Goal: Information Seeking & Learning: Learn about a topic

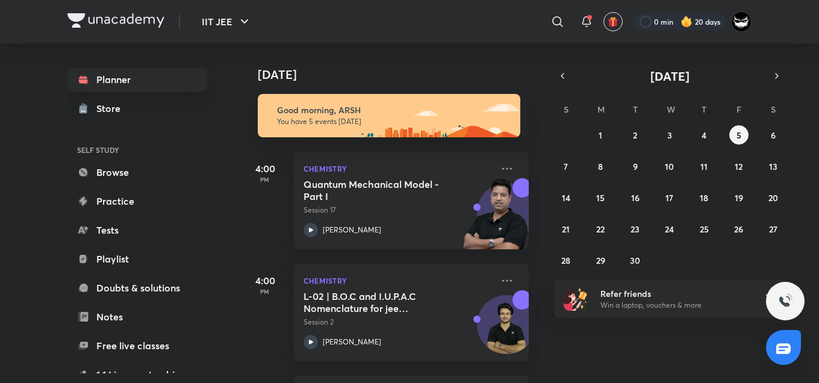
click at [665, 356] on div "[DATE] Good morning, ARSH You have 5 events [DATE] 4:00 PM Chemistry Quantum Me…" at bounding box center [529, 213] width 576 height 340
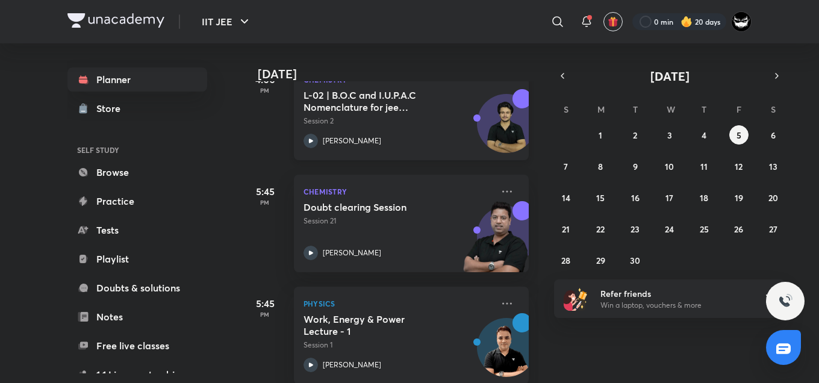
scroll to position [201, 0]
click at [517, 19] on div "​" at bounding box center [459, 21] width 222 height 29
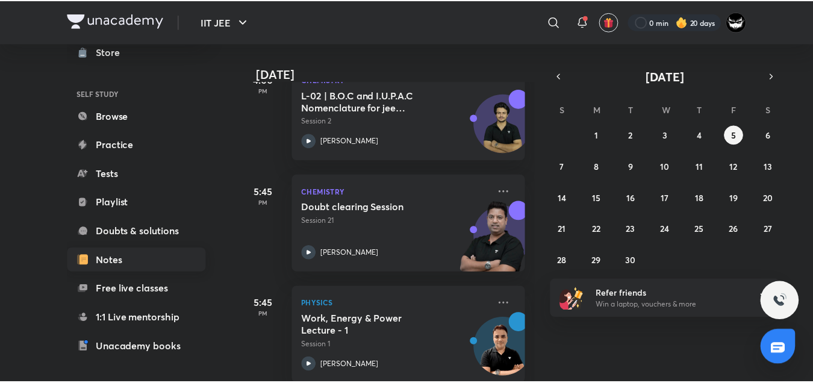
scroll to position [58, 0]
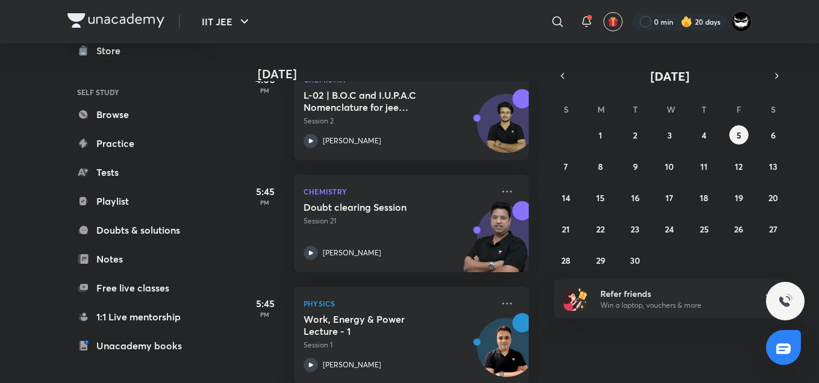
click at [663, 371] on div "[DATE] Good morning, ARSH You have 5 events [DATE] 4:00 PM Chemistry Quantum Me…" at bounding box center [529, 213] width 576 height 340
click at [613, 355] on div "[DATE] Good morning, ARSH You have 5 events [DATE] 4:00 PM Chemistry Quantum Me…" at bounding box center [529, 213] width 576 height 340
click at [728, 64] on div "[DATE] Good morning, ARSH You have 5 events [DATE] 4:00 PM Chemistry Quantum Me…" at bounding box center [529, 213] width 576 height 340
click at [644, 339] on div "[DATE] Good morning, ARSH You have 5 events [DATE] 4:00 PM Chemistry Quantum Me…" at bounding box center [529, 213] width 576 height 340
click at [606, 334] on div "[DATE] Good morning, ARSH You have 5 events [DATE] 4:00 PM Chemistry Quantum Me…" at bounding box center [529, 213] width 576 height 340
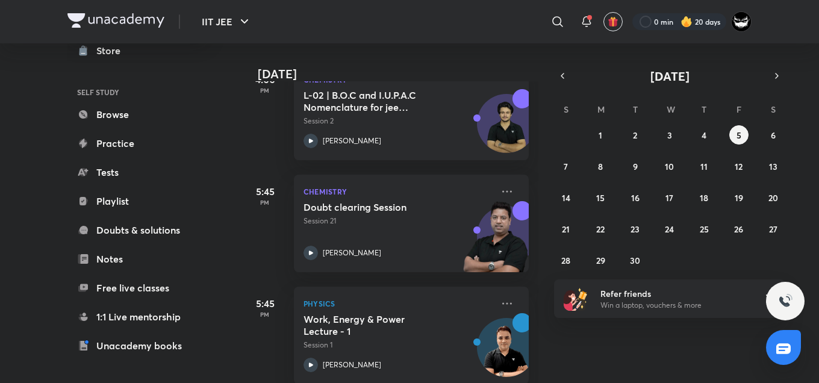
click at [590, 57] on div "[DATE] Good morning, ARSH You have 5 events [DATE] 4:00 PM Chemistry Quantum Me…" at bounding box center [529, 213] width 576 height 340
click at [585, 354] on div "[DATE] Good morning, ARSH You have 5 events [DATE] 4:00 PM Chemistry Quantum Me…" at bounding box center [529, 213] width 576 height 340
click at [678, 359] on div "[DATE] Good morning, ARSH You have 5 events [DATE] 4:00 PM Chemistry Quantum Me…" at bounding box center [529, 213] width 576 height 340
click at [704, 132] on abbr "4" at bounding box center [704, 135] width 5 height 11
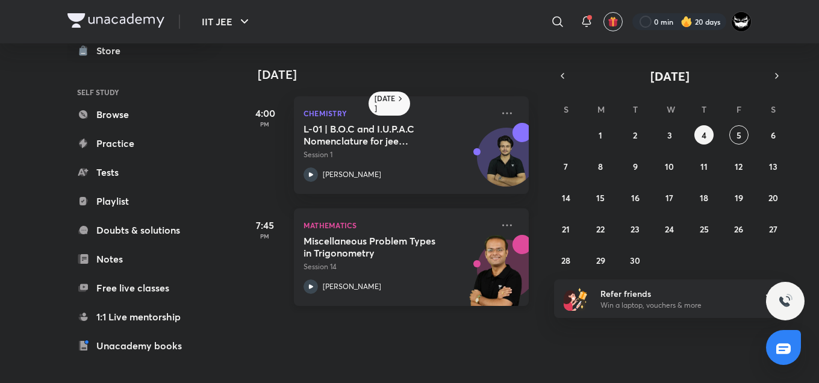
click at [493, 235] on img at bounding box center [496, 276] width 66 height 83
click at [500, 227] on icon at bounding box center [507, 225] width 14 height 14
click at [504, 222] on icon at bounding box center [507, 225] width 14 height 14
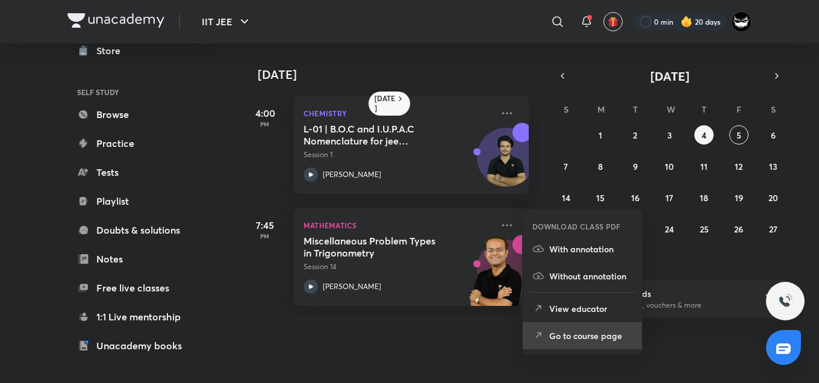
click at [575, 345] on li "Go to course page" at bounding box center [582, 335] width 119 height 27
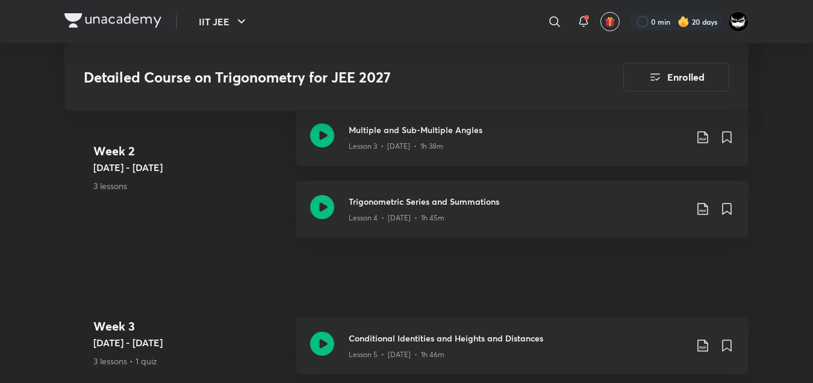
scroll to position [887, 0]
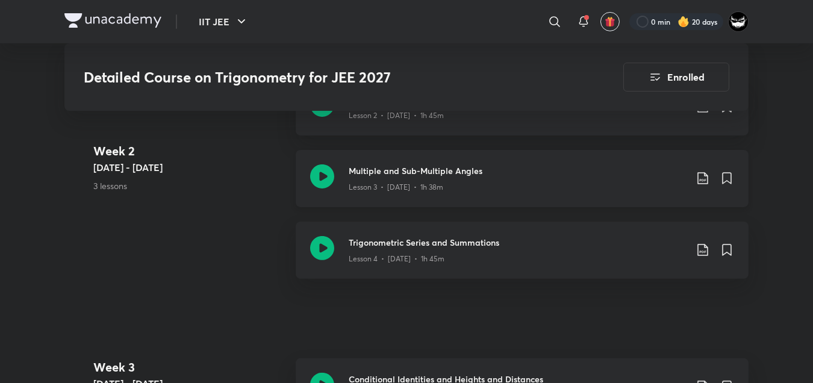
click at [704, 176] on icon at bounding box center [703, 178] width 14 height 14
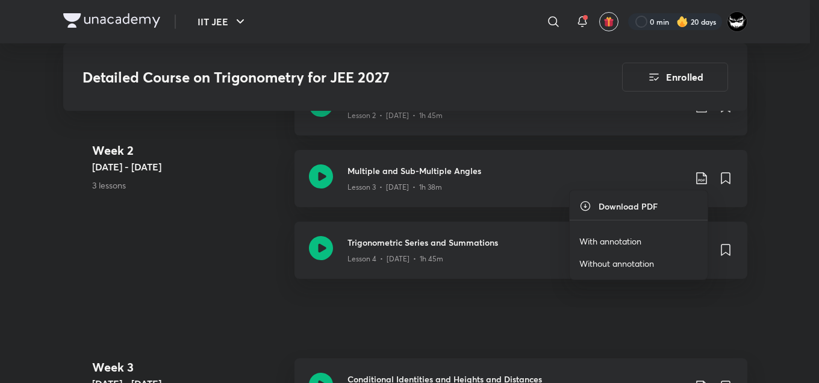
click at [604, 241] on p "With annotation" at bounding box center [610, 241] width 62 height 13
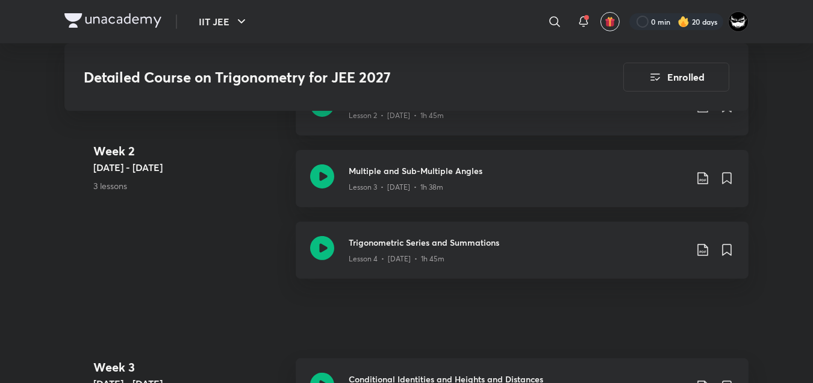
click at [257, 251] on div "Week [DATE] - [DATE] 3 lessons Compound Angles - Transformation Formulas Lesson…" at bounding box center [406, 185] width 684 height 215
